Goal: Find specific page/section: Find specific page/section

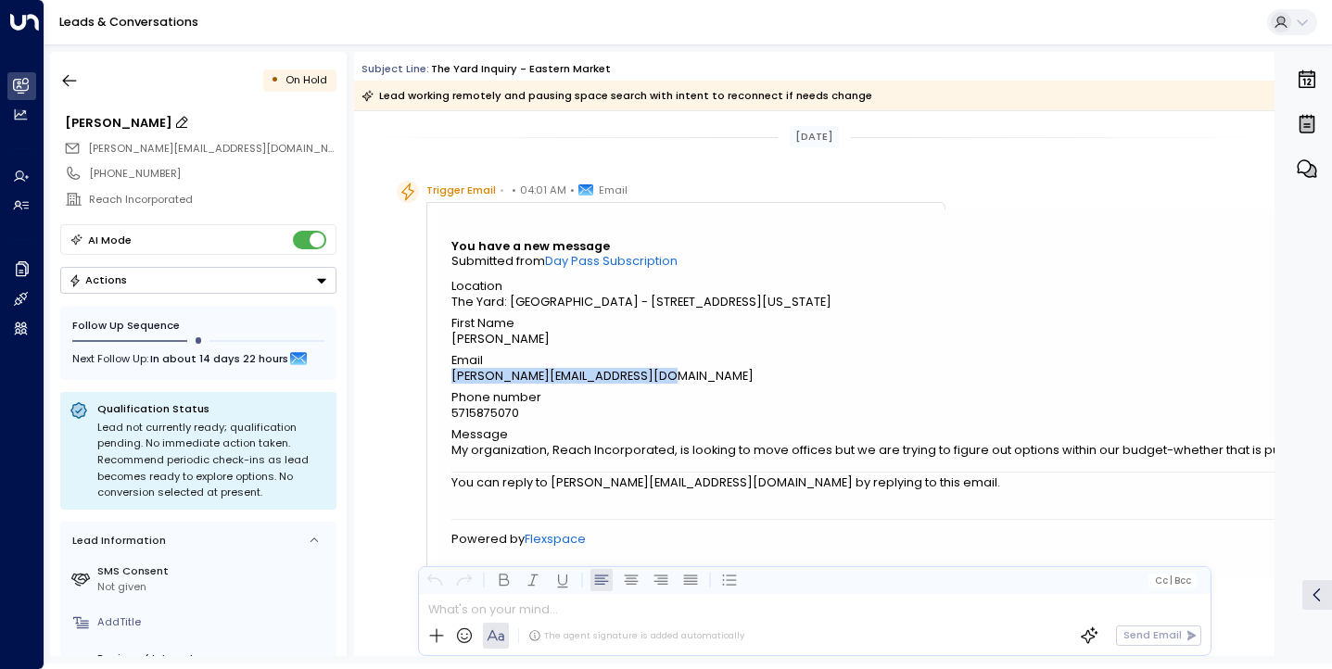
scroll to position [46, 0]
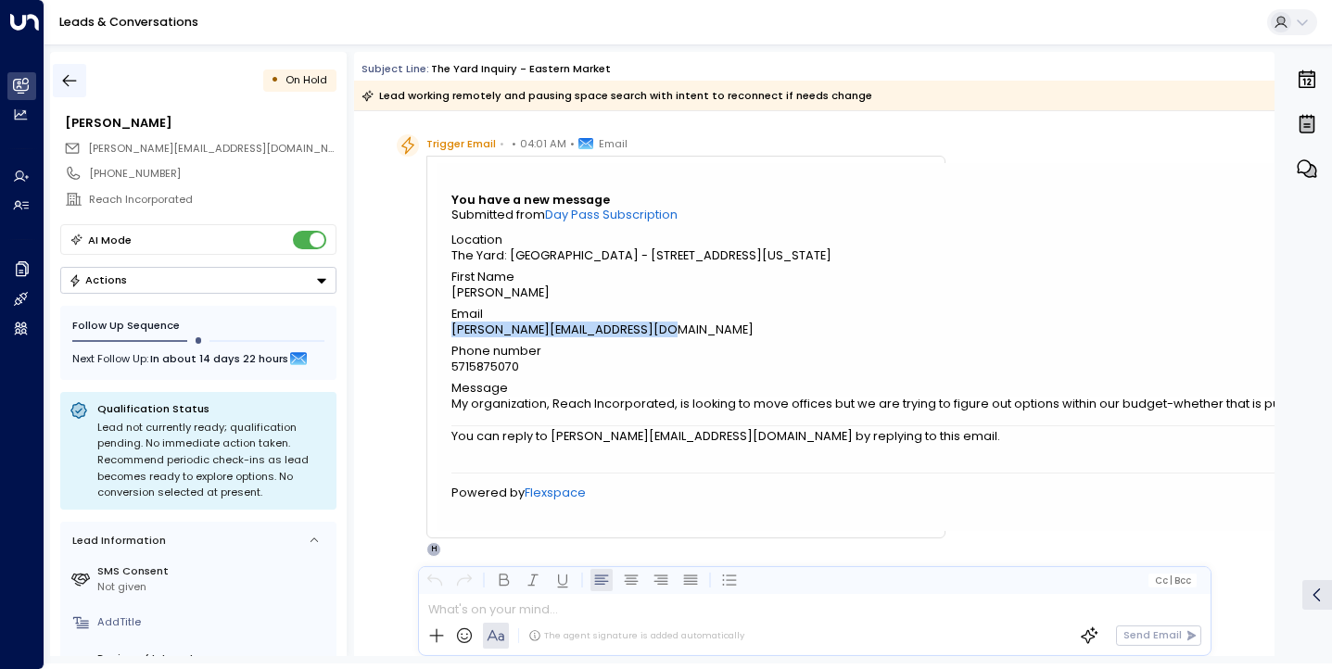
click at [71, 83] on icon "button" at bounding box center [69, 80] width 19 height 19
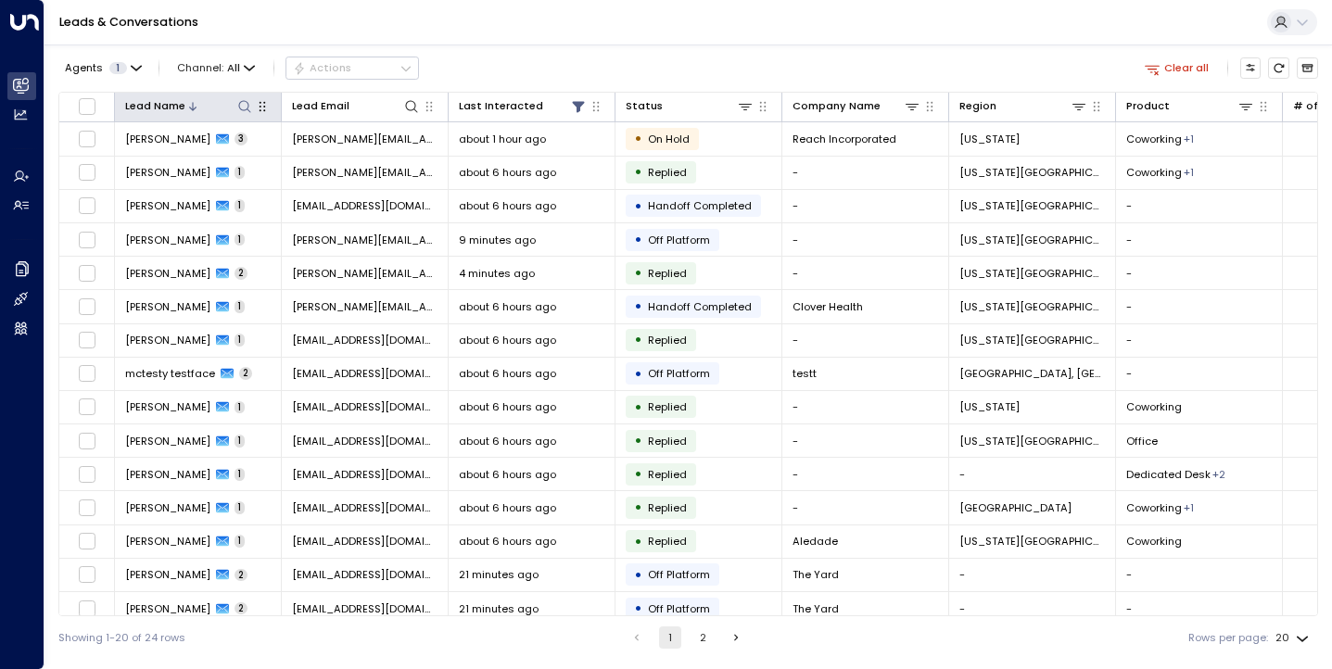
click at [246, 105] on icon at bounding box center [244, 106] width 15 height 15
type input "*****"
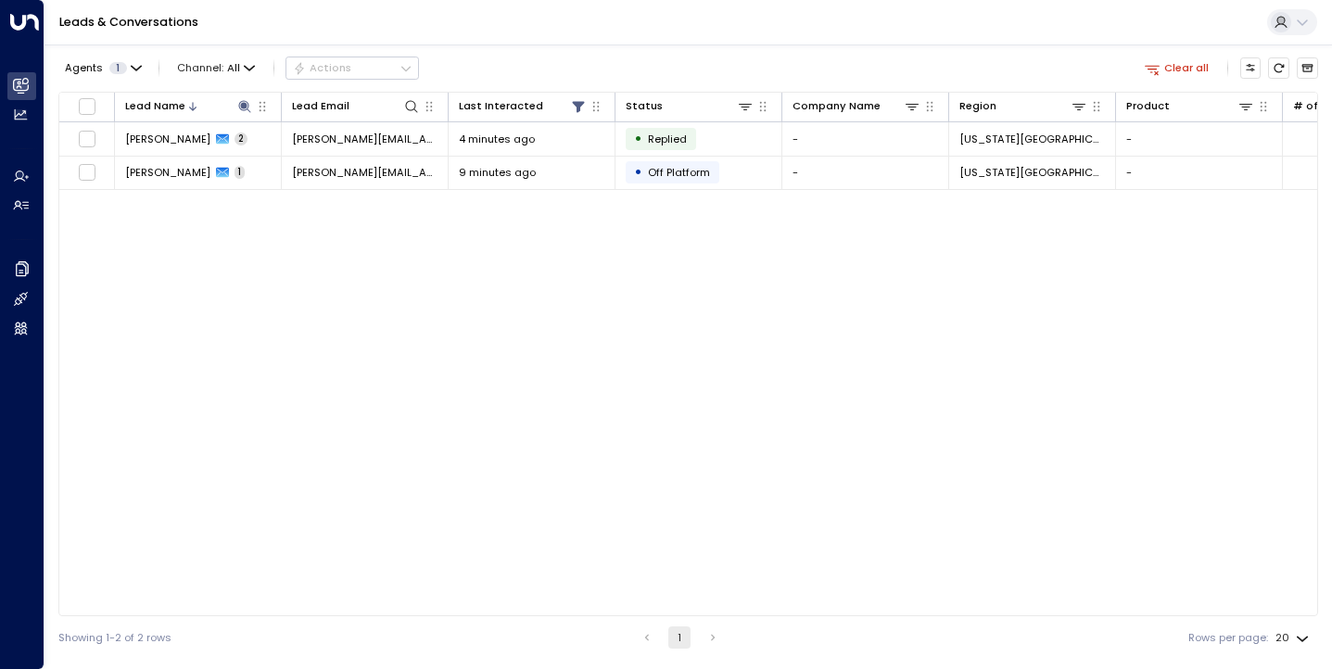
click at [806, 275] on div "Lead Name Lead Email Last Interacted Status Company Name Region Product # of pe…" at bounding box center [687, 354] width 1259 height 525
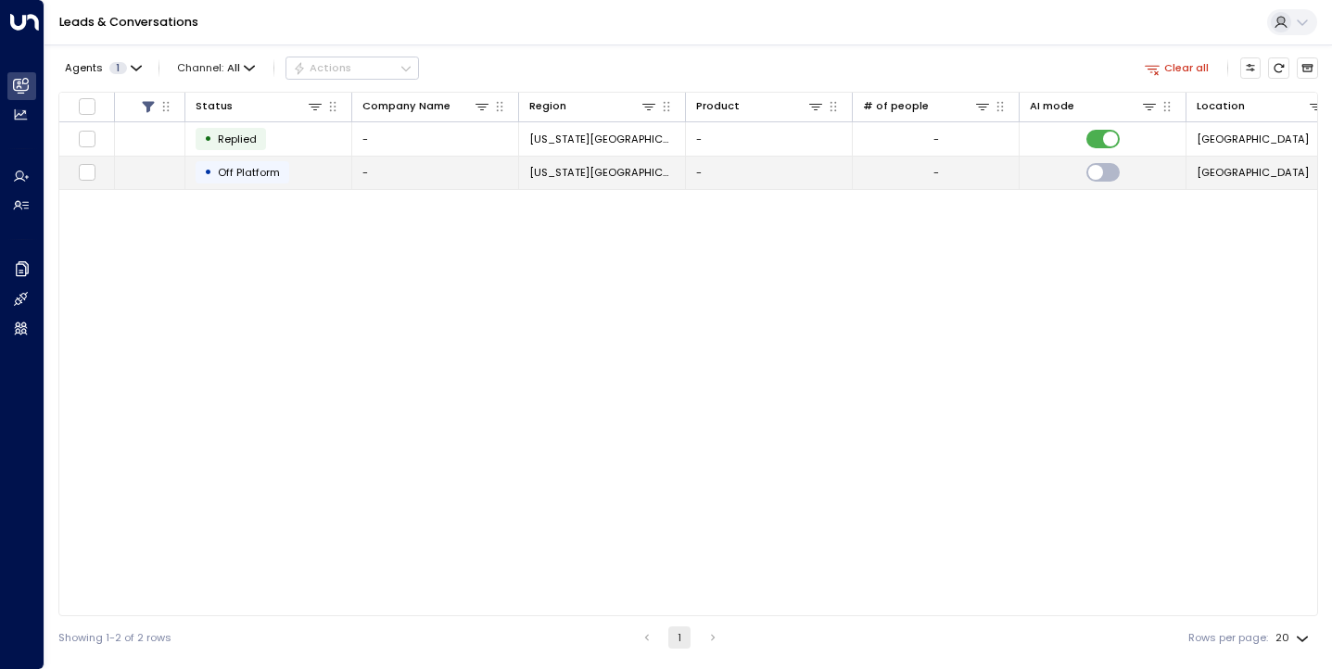
scroll to position [0, 463]
